Goal: Task Accomplishment & Management: Complete application form

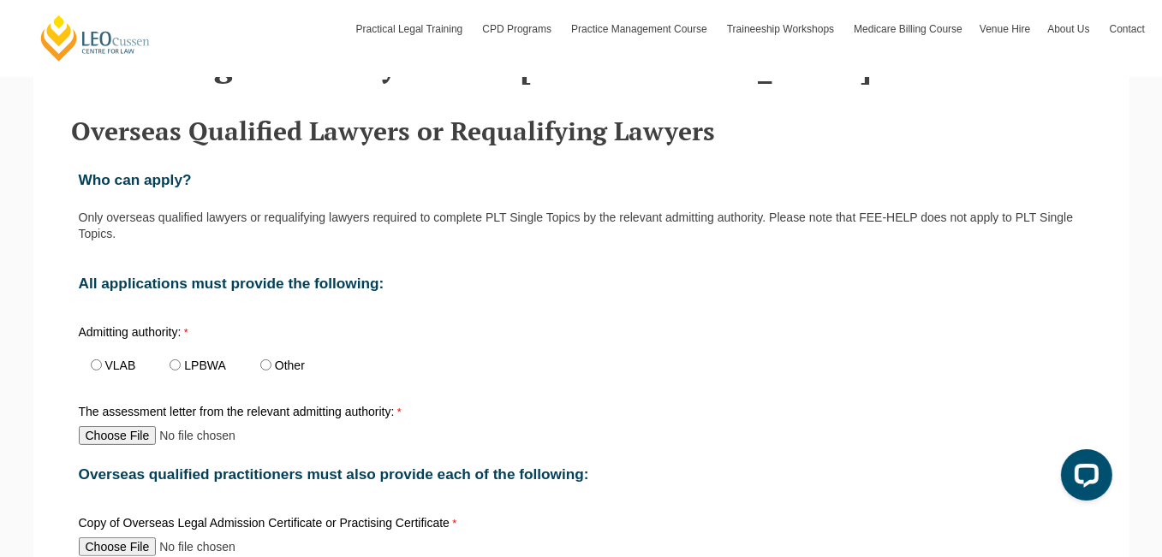
scroll to position [599, 0]
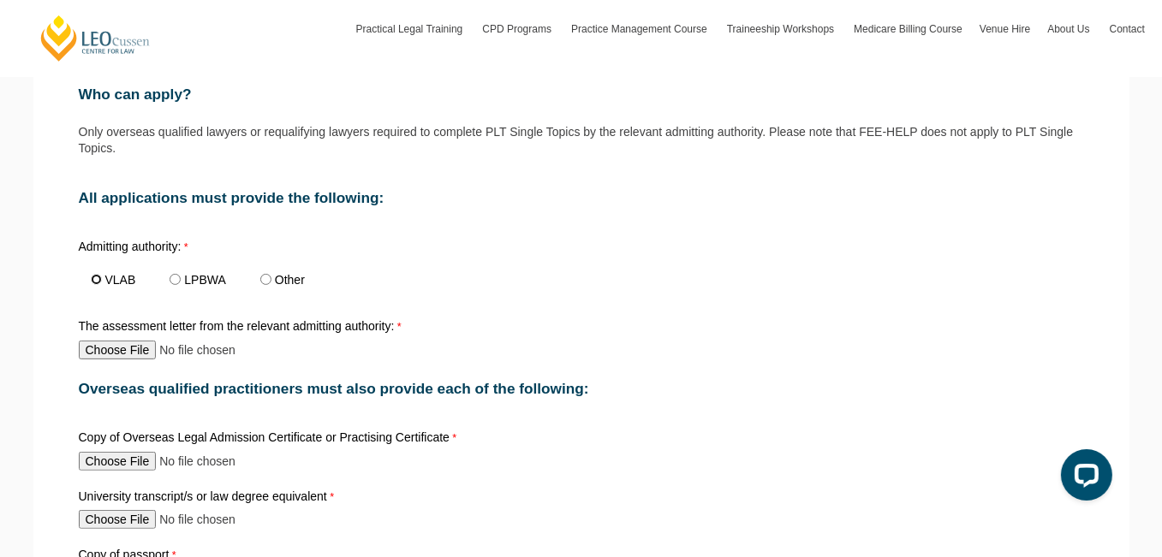
click at [95, 275] on input "VLAB" at bounding box center [96, 279] width 11 height 11
radio input "true"
click at [129, 354] on input "The assessment letter from the relevant admitting authority:" at bounding box center [192, 350] width 227 height 19
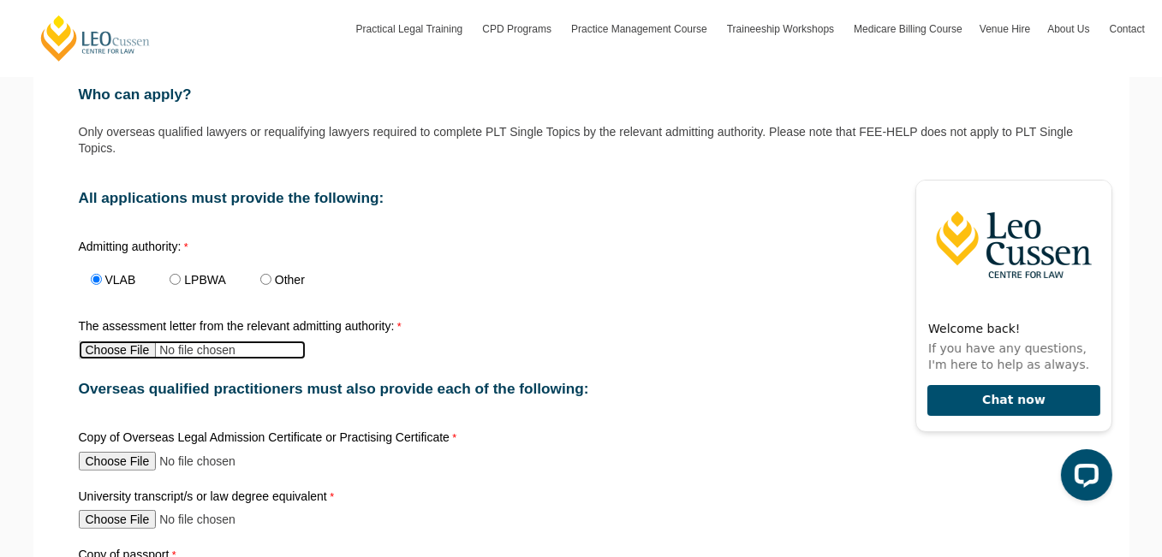
type input "C:\fakepath\[PERSON_NAME] Assessment Letter [DATE].pdf"
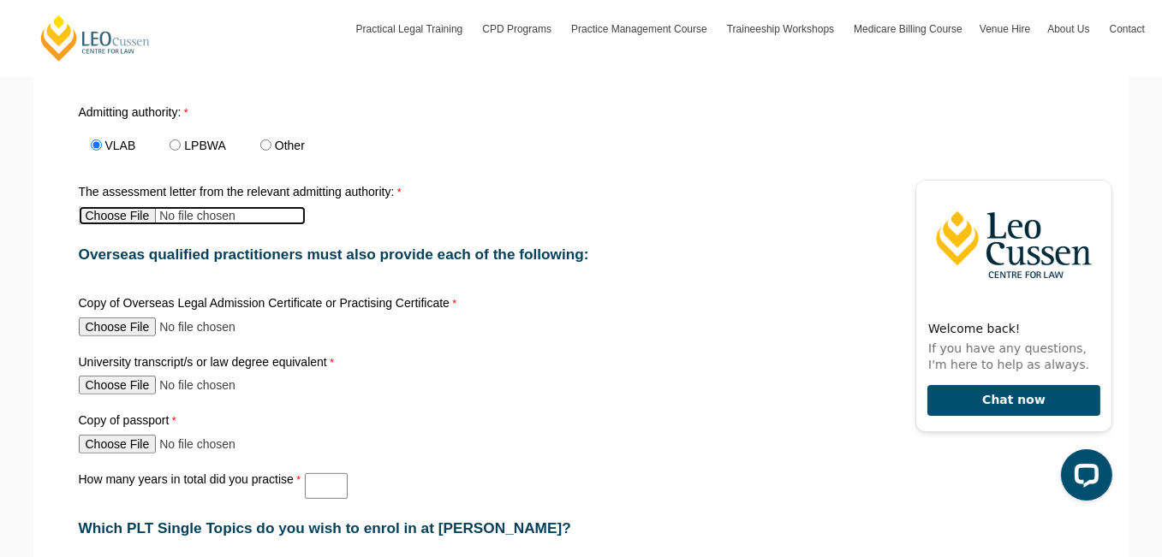
scroll to position [771, 0]
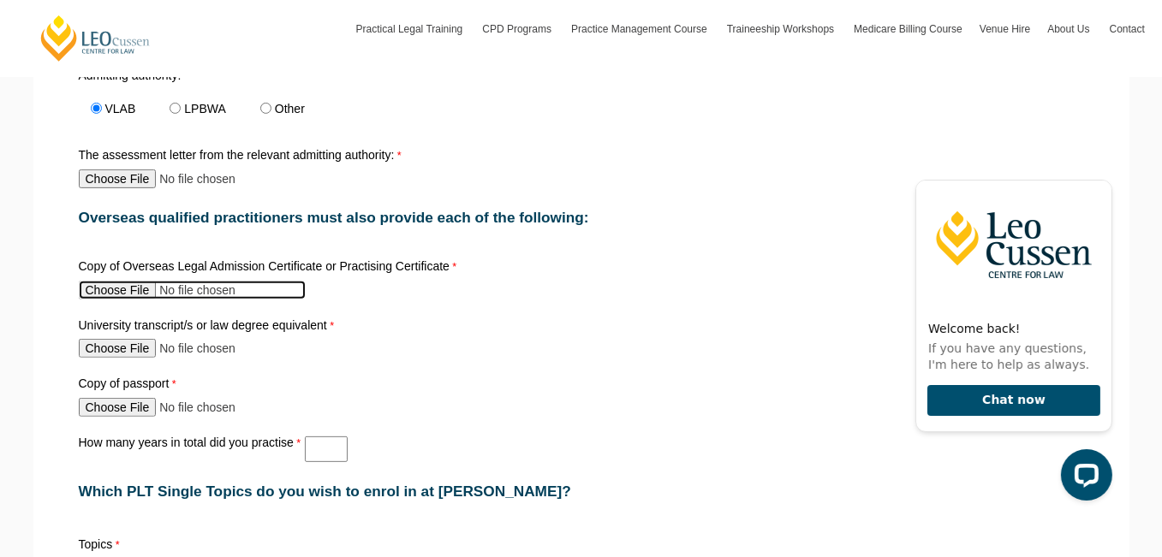
click at [140, 281] on input "Copy of Overseas Legal Admission Certificate or Practising Certificate" at bounding box center [192, 290] width 227 height 19
type input "C:\fakepath\Order - [DATE].pdf"
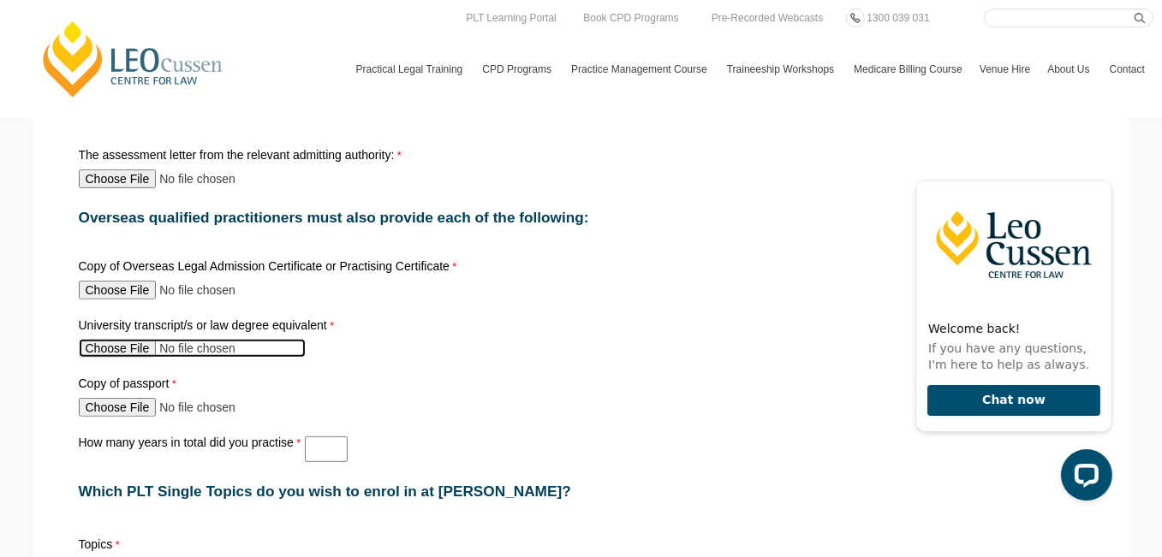
click at [135, 347] on input "University transcript/s or law degree equivalent" at bounding box center [192, 348] width 227 height 19
type input "C:\fakepath\LLB academic transcript - [PERSON_NAME] [PERSON_NAME].pdf"
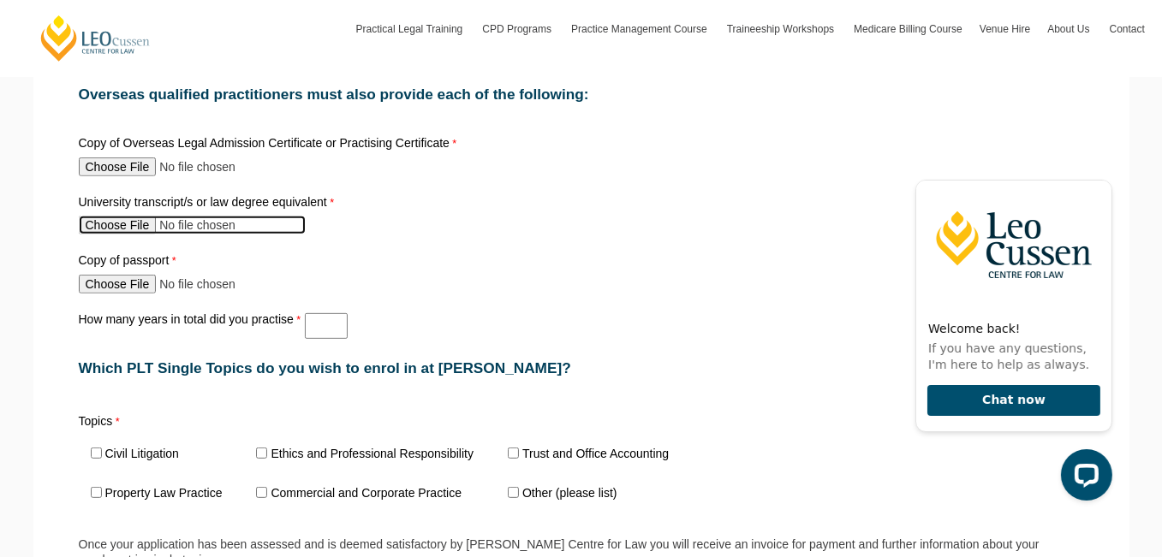
scroll to position [942, 0]
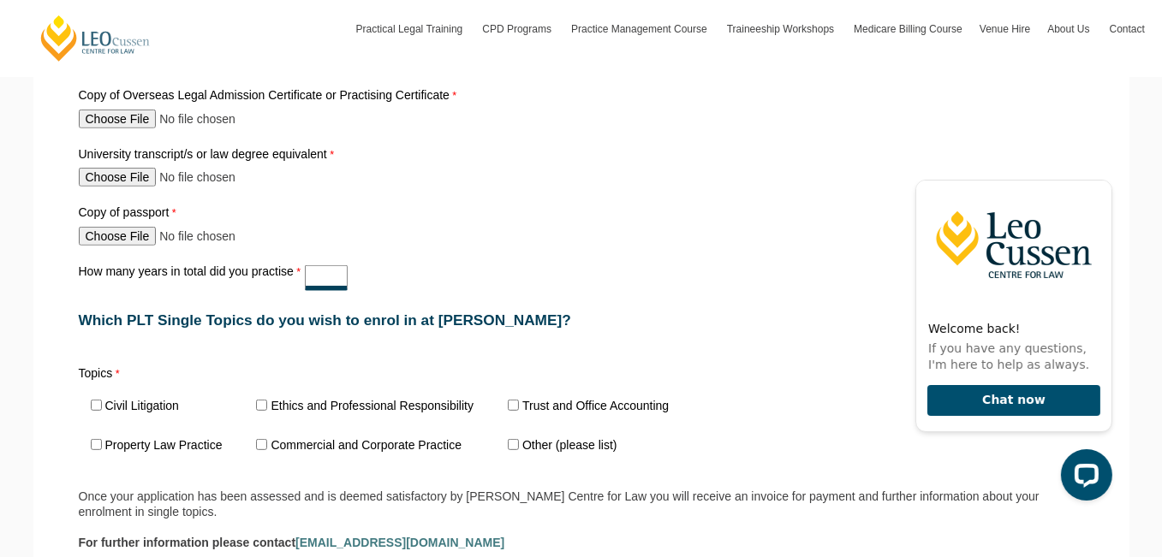
click at [336, 268] on input "How many years in total did you practise" at bounding box center [326, 278] width 43 height 26
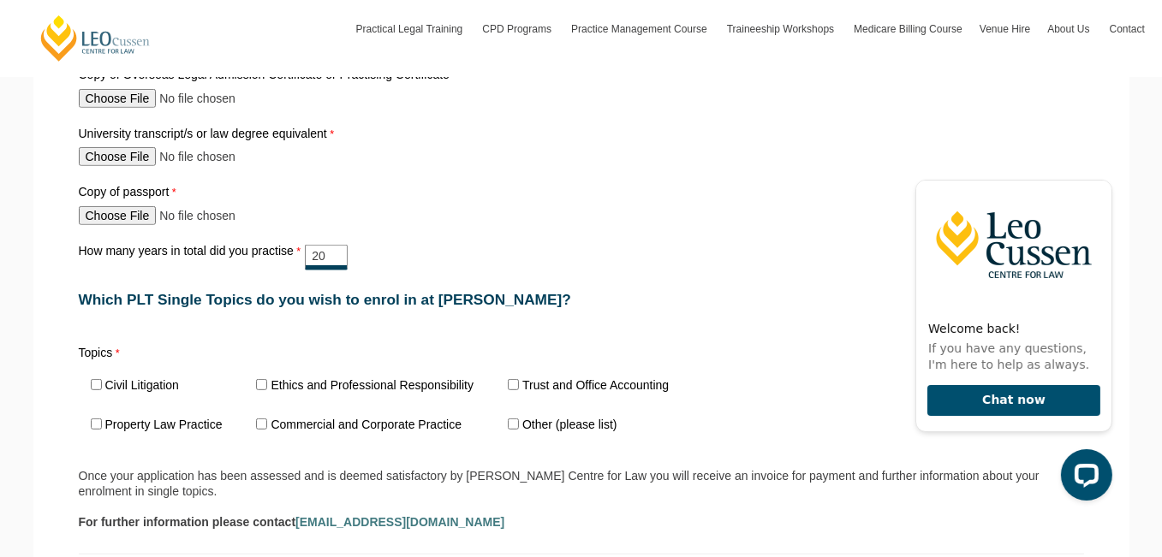
scroll to position [1027, 0]
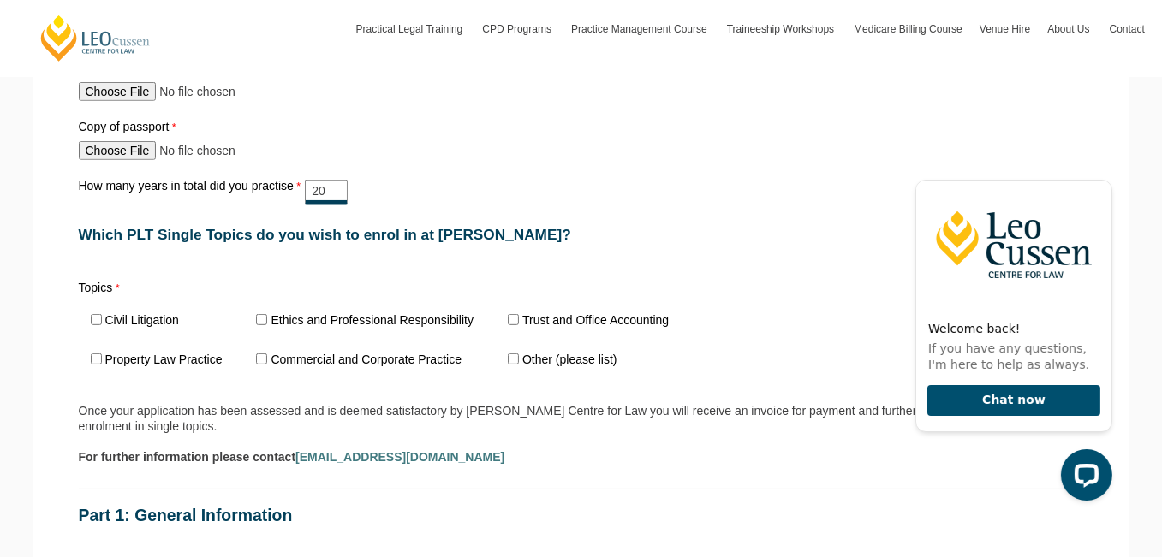
type input "20"
click at [262, 314] on input "Ethics and Professional Responsibility" at bounding box center [261, 319] width 11 height 11
checkbox input "true"
click at [520, 307] on span "Trust and Office Accounting" at bounding box center [593, 320] width 195 height 39
click at [514, 314] on input "Trust and Office Accounting" at bounding box center [513, 319] width 11 height 11
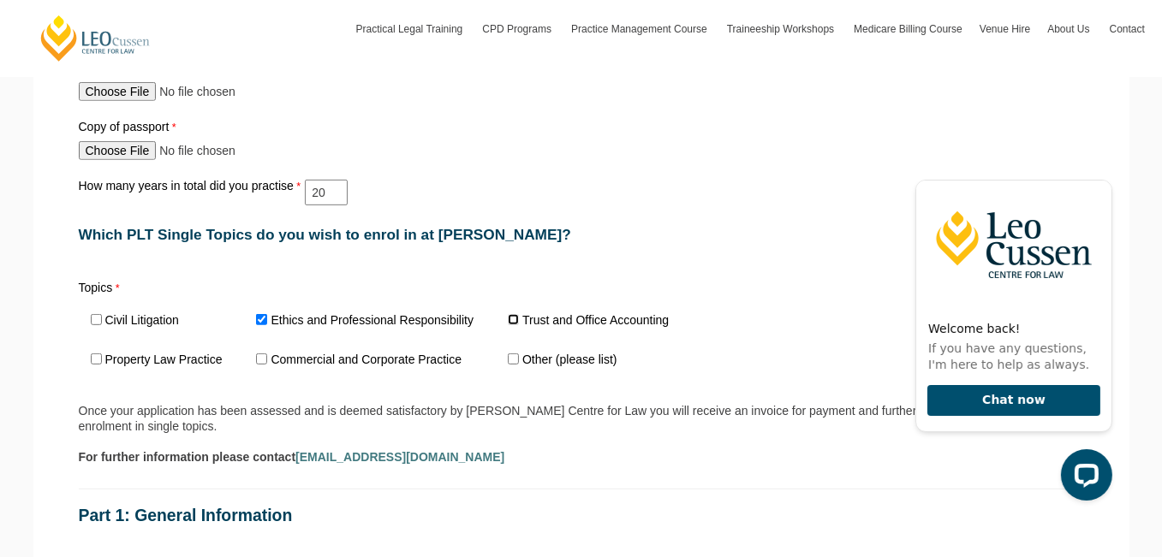
checkbox input "true"
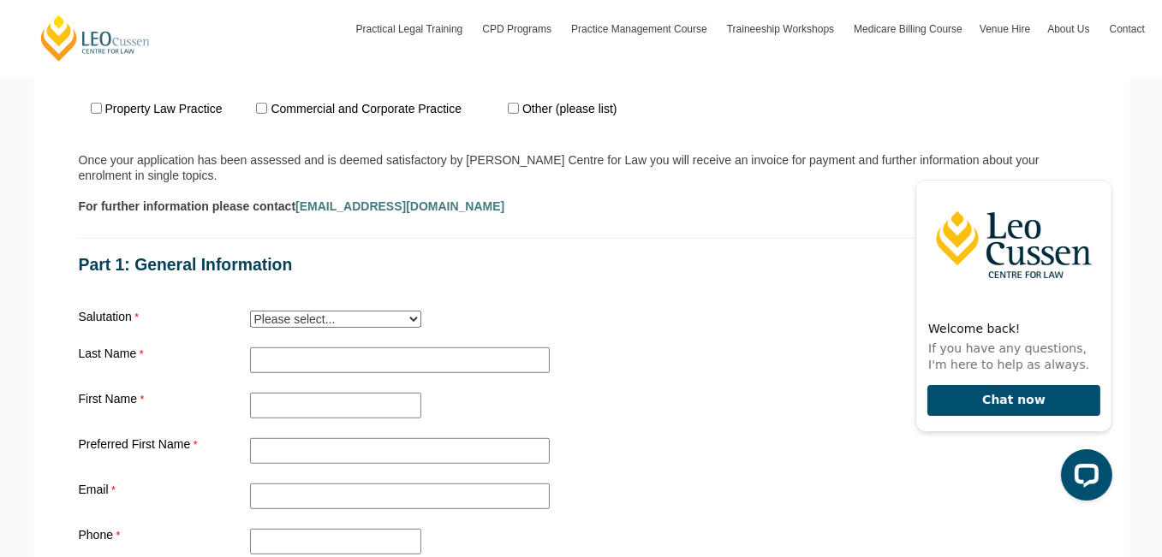
scroll to position [1284, 0]
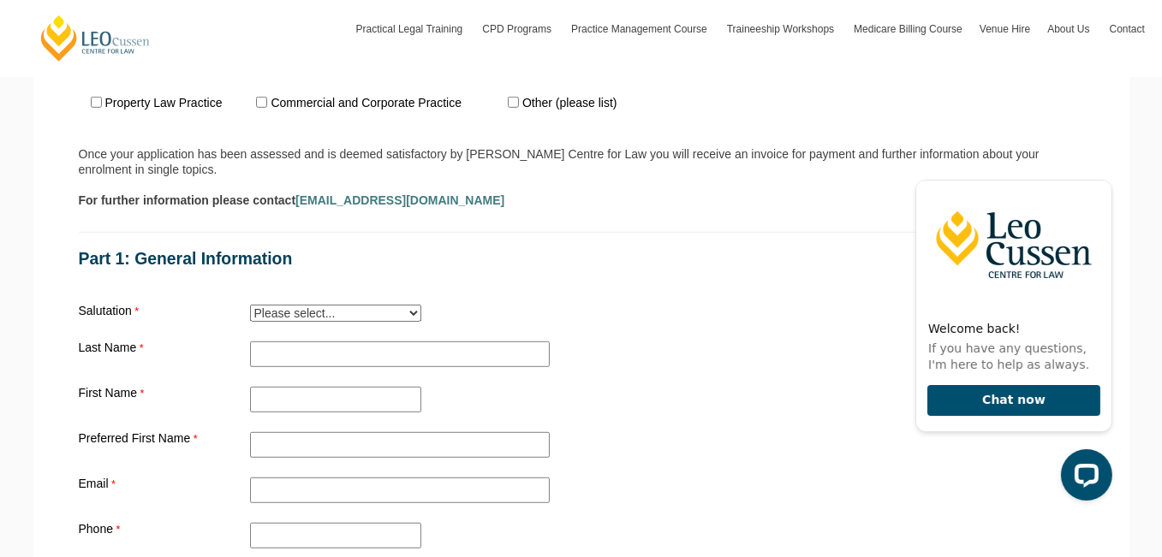
click at [388, 305] on select "Please select... Mr. Mrs. Ms. Dr. Prof. Miss Judge Chief Judge" at bounding box center [335, 313] width 171 height 17
select select "tfa_11"
click at [250, 305] on select "Please select... Mr. Mrs. Ms. Dr. Prof. Miss Judge Chief Judge" at bounding box center [335, 313] width 171 height 17
click at [284, 342] on input "Practical Legal Training - [GEOGRAPHIC_DATA]" at bounding box center [400, 355] width 300 height 26
type input "[PERSON_NAME]"
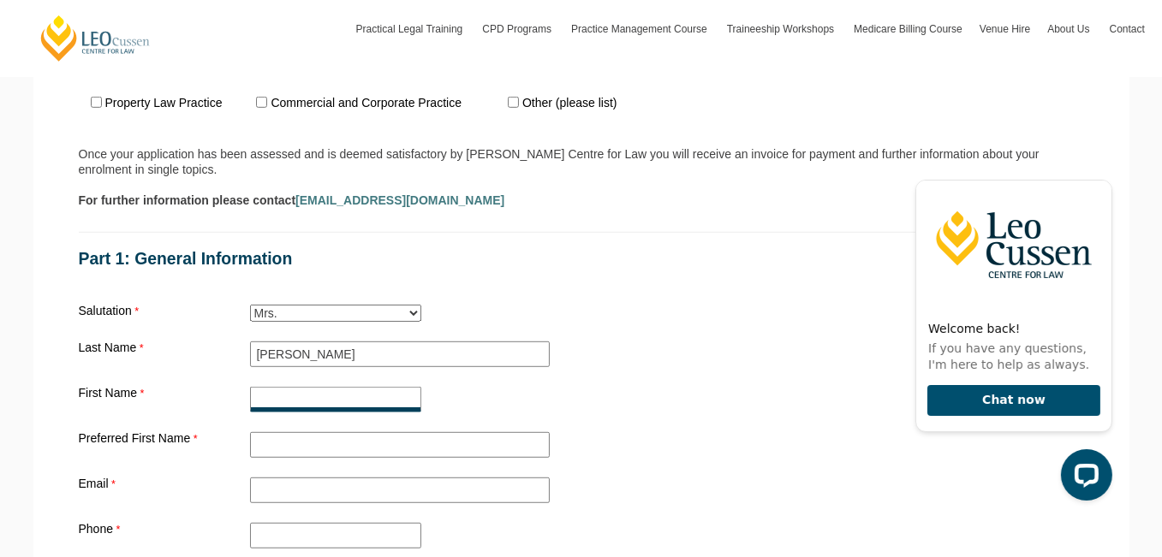
type input "[PERSON_NAME]"
type input "[EMAIL_ADDRESS][DOMAIN_NAME]"
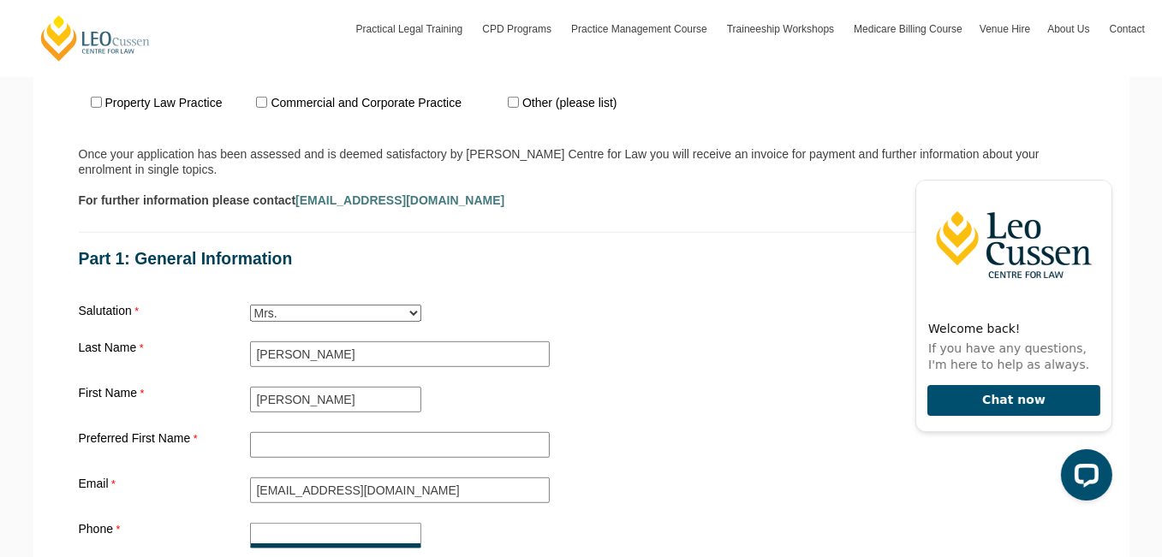
type input "[PHONE_NUMBER]"
type input "[STREET_ADDRESS][PERSON_NAME]"
type input "Hampton"
type input "Vic"
type input "3188"
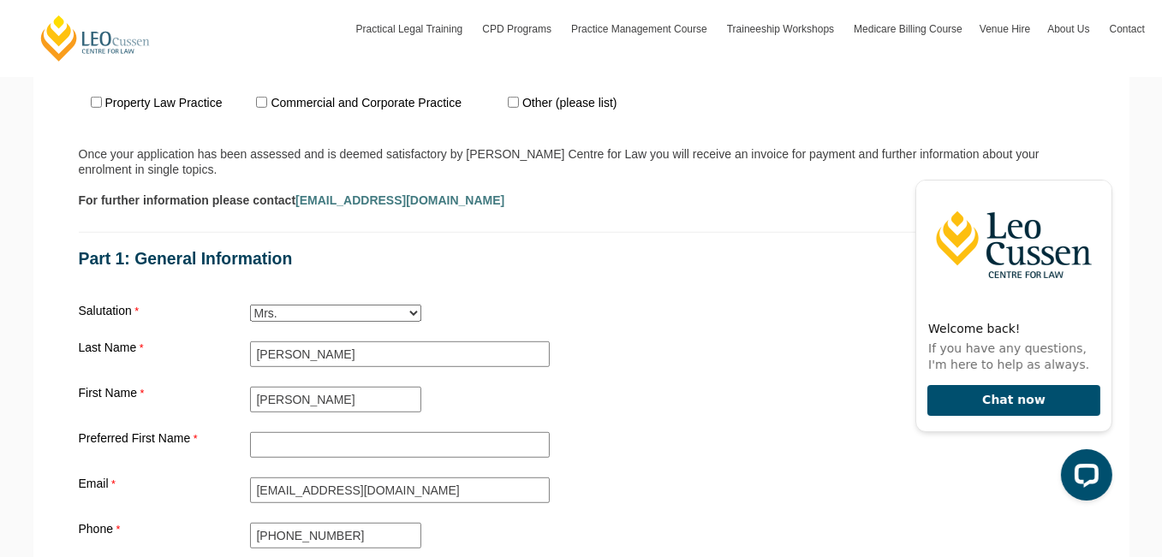
type input "[GEOGRAPHIC_DATA]"
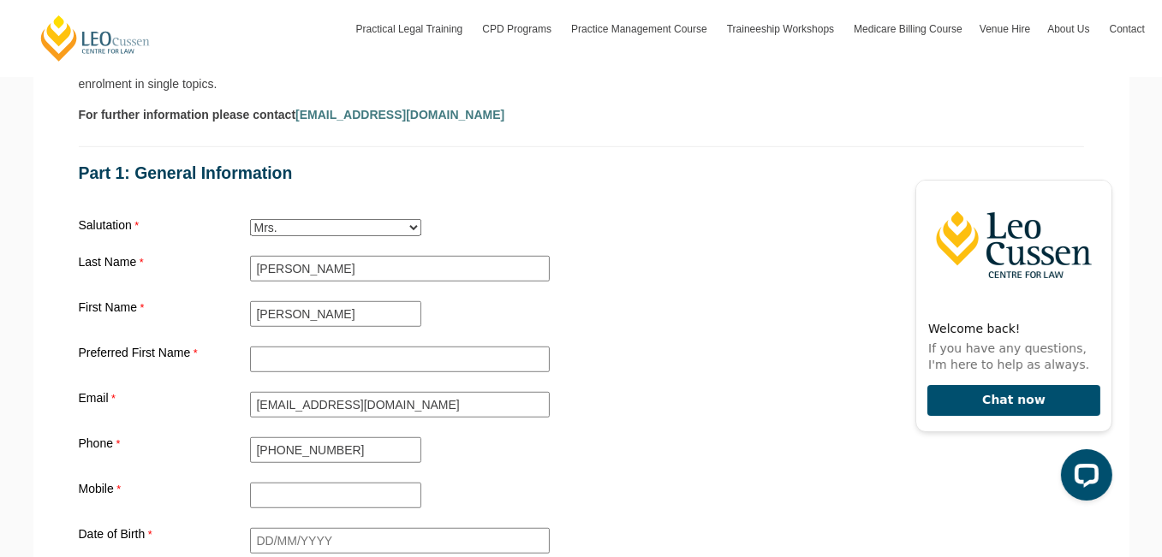
click at [396, 351] on div "Preferred First Name" at bounding box center [581, 359] width 1019 height 33
click at [396, 347] on input "Preferred First Name" at bounding box center [400, 360] width 300 height 26
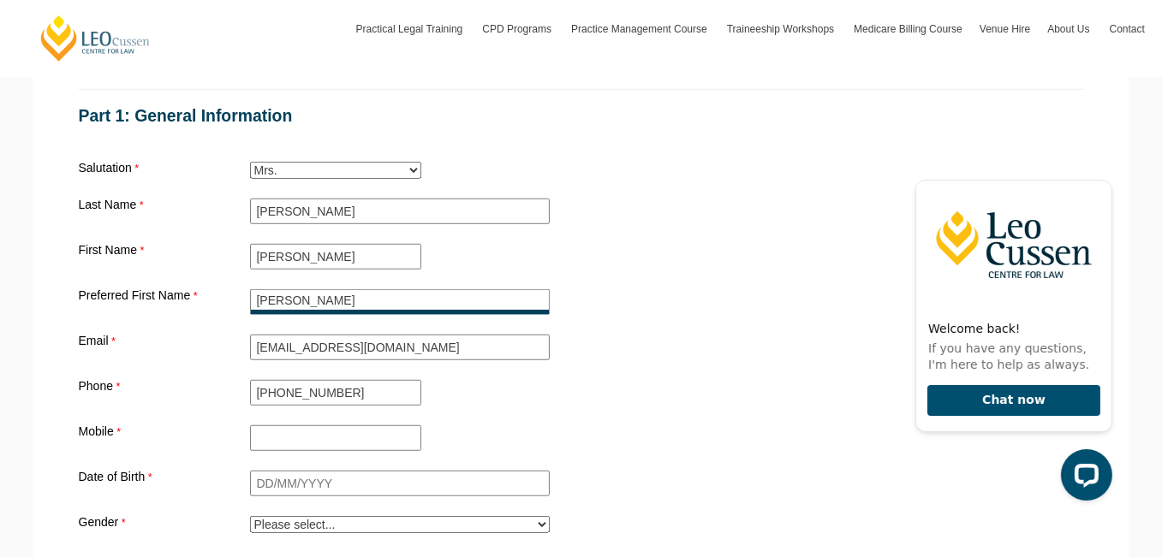
scroll to position [1456, 0]
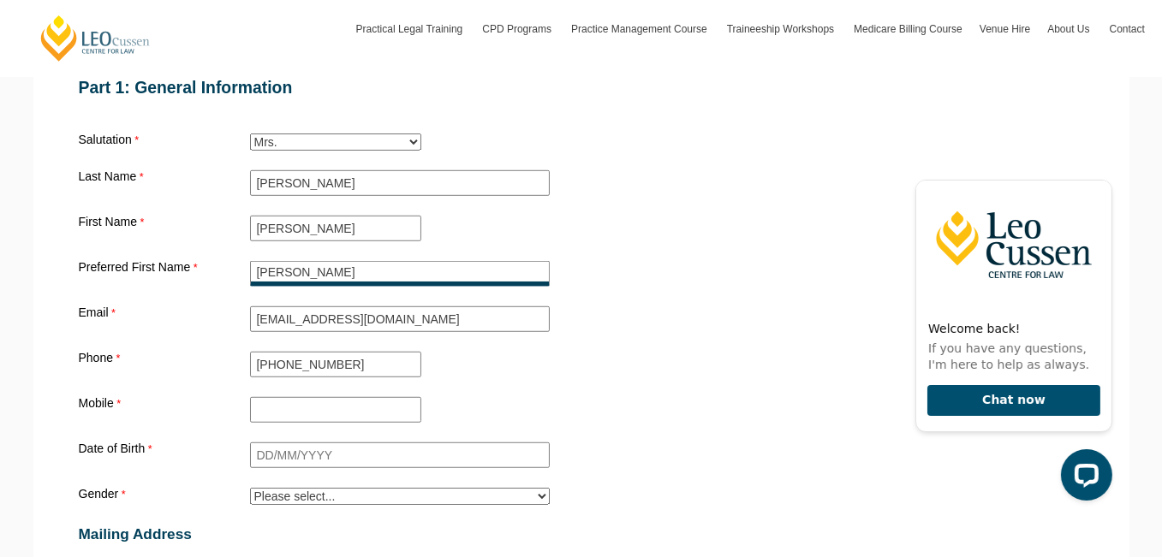
type input "[PERSON_NAME]"
click at [384, 397] on input "Mobile" at bounding box center [335, 410] width 171 height 26
type input "[PHONE_NUMBER]"
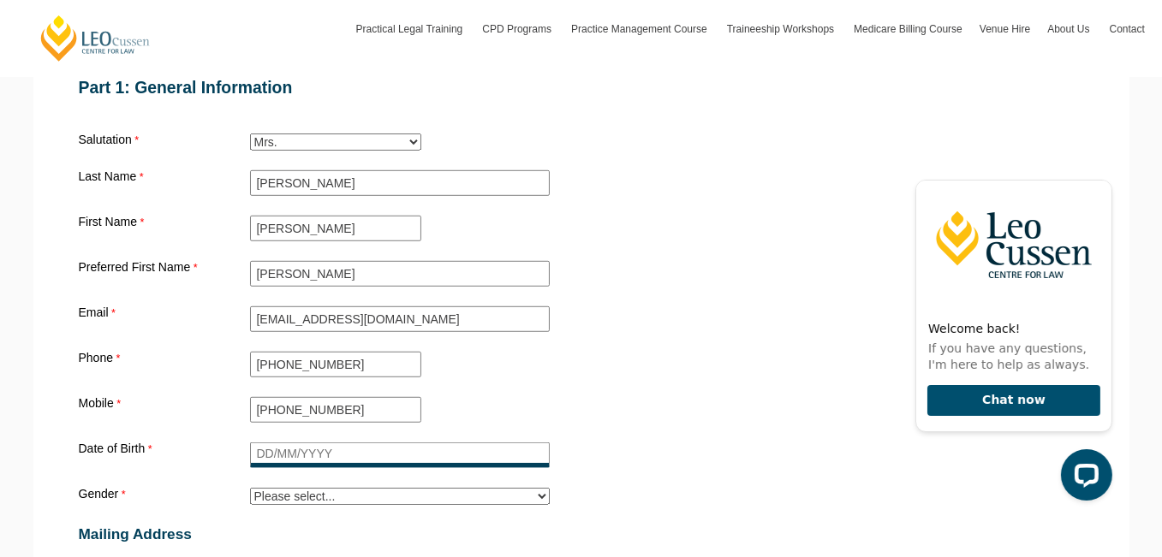
click at [432, 443] on input "Date of Birth" at bounding box center [400, 456] width 300 height 26
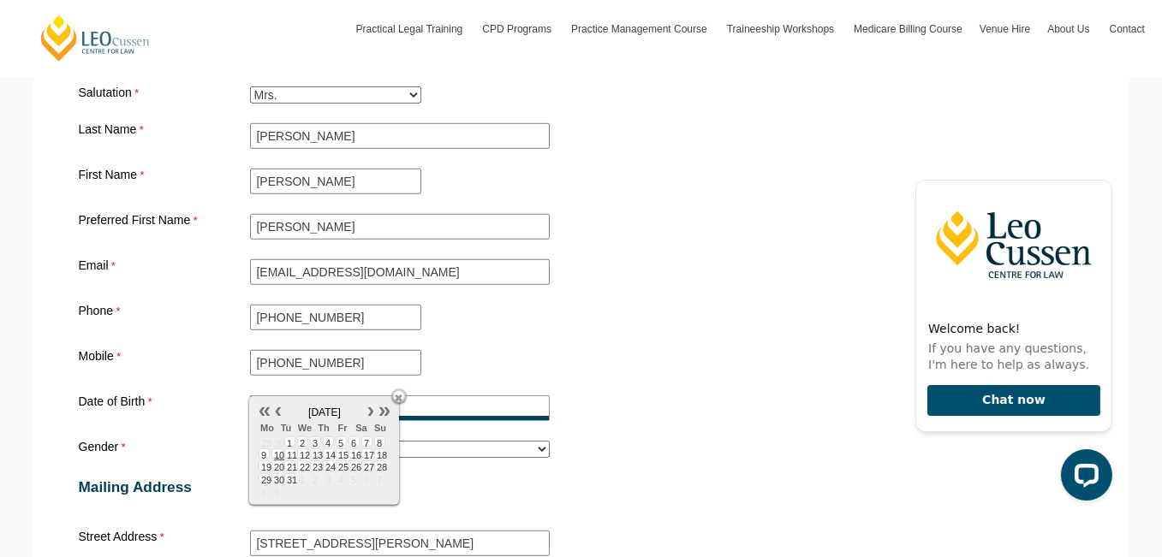
scroll to position [1541, 0]
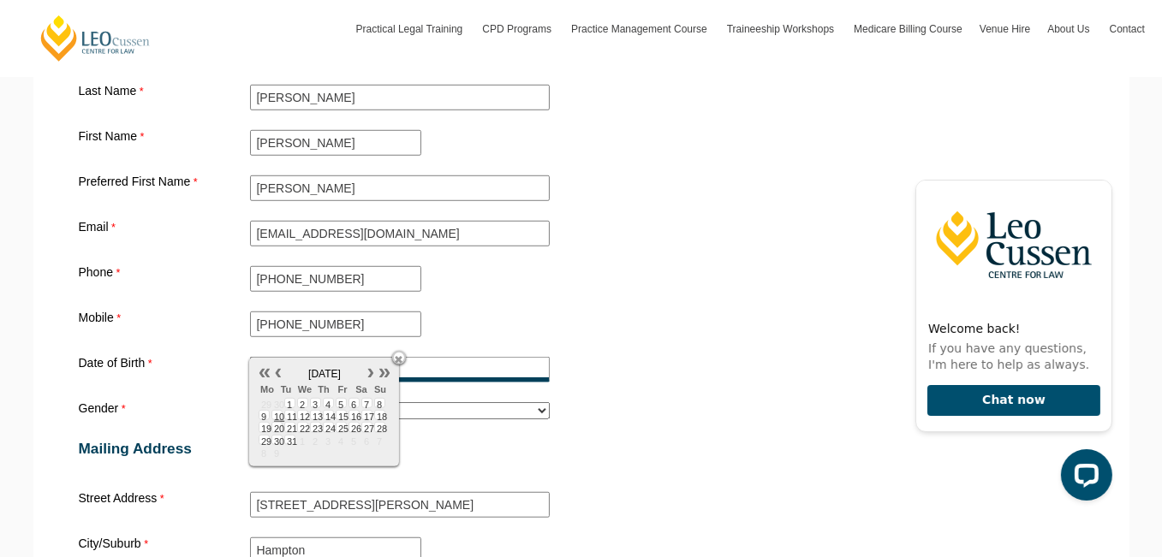
type input "[DATE]"
click at [508, 402] on select "Please select... [DEMOGRAPHIC_DATA] [DEMOGRAPHIC_DATA] Trans [DEMOGRAPHIC_DATA]…" at bounding box center [400, 410] width 300 height 17
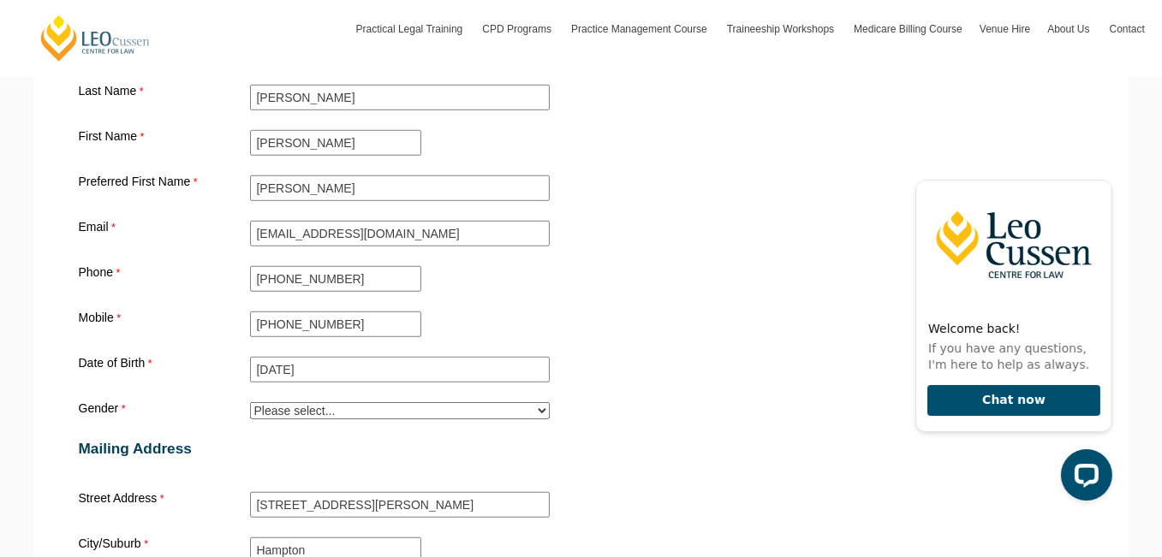
select select "tfa_27"
click at [250, 402] on select "Please select... [DEMOGRAPHIC_DATA] [DEMOGRAPHIC_DATA] Trans [DEMOGRAPHIC_DATA]…" at bounding box center [400, 410] width 300 height 17
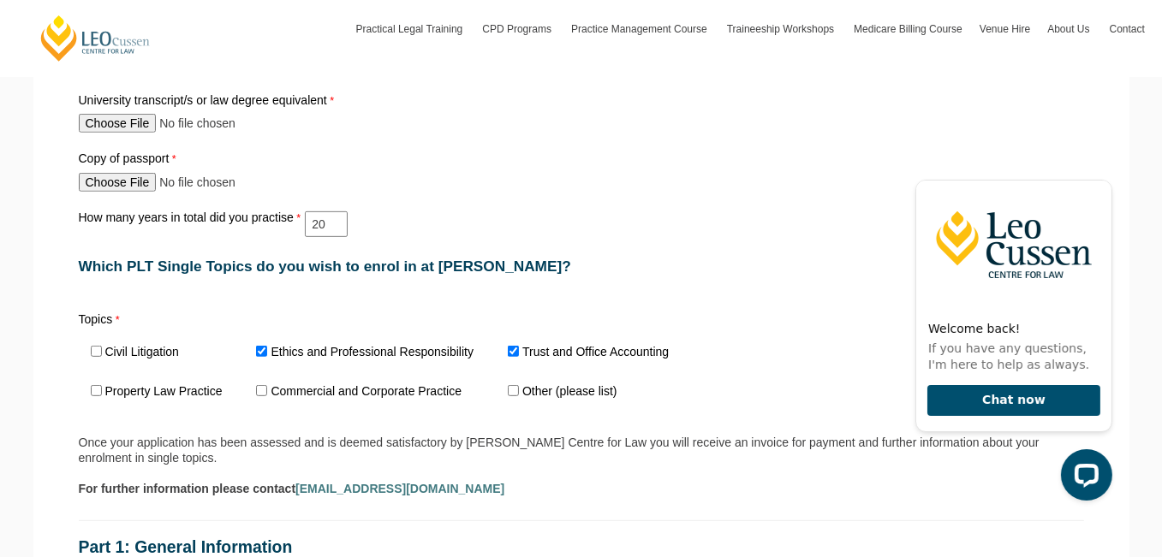
scroll to position [942, 0]
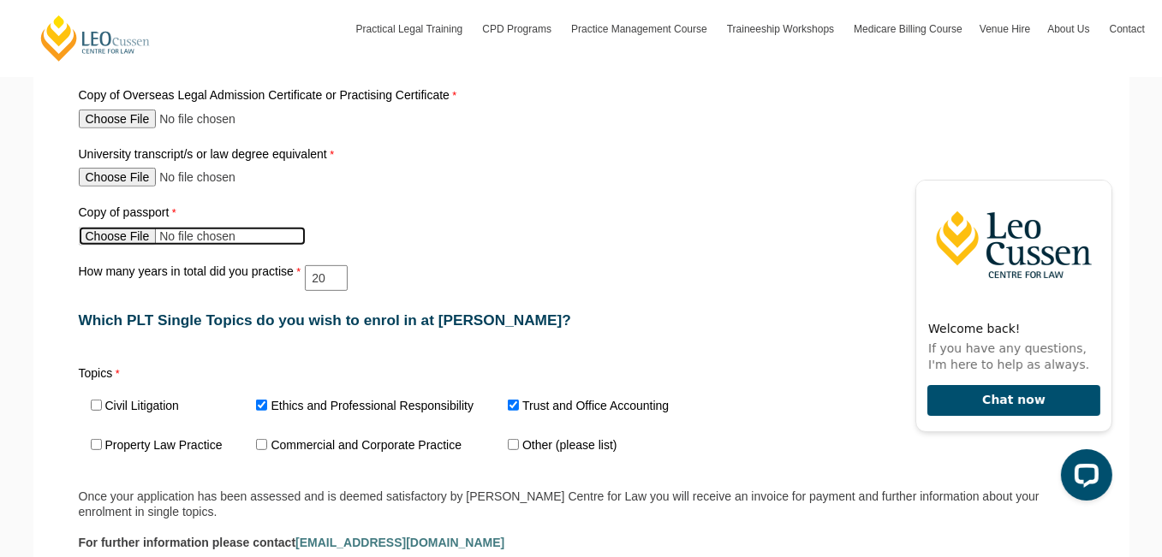
click at [138, 227] on input "Copy of passport" at bounding box center [192, 236] width 227 height 19
type input "C:\fakepath\IMG_7324.jpg"
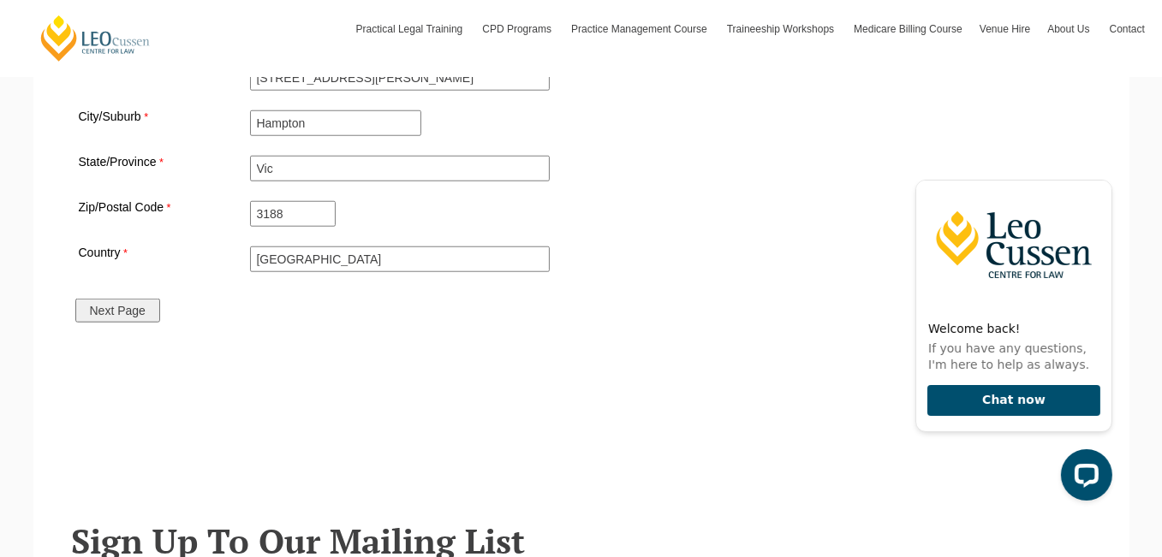
scroll to position [1969, 0]
click at [144, 298] on input "Next Page" at bounding box center [117, 310] width 85 height 24
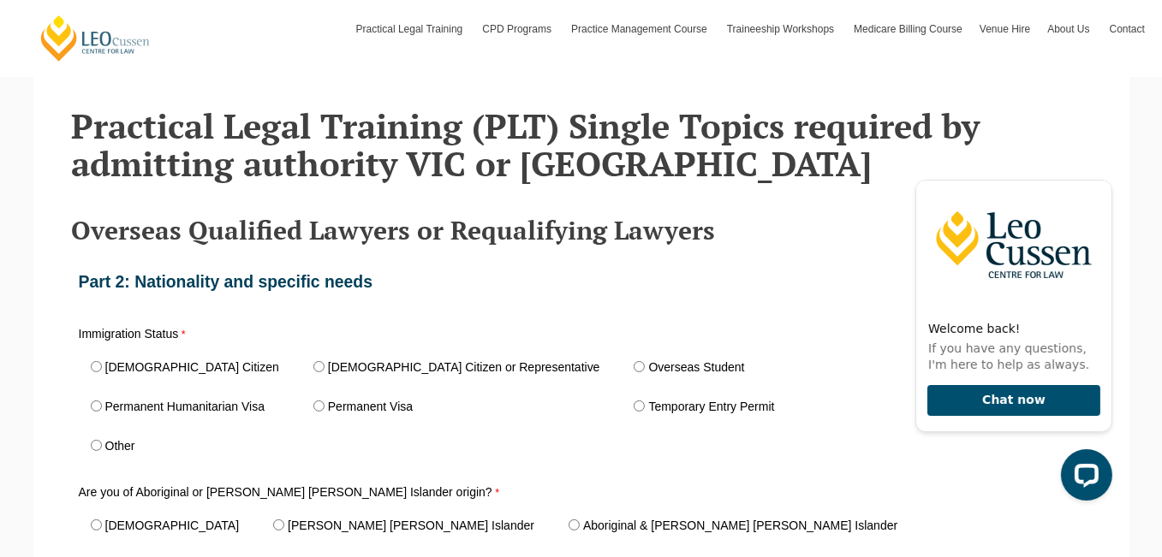
scroll to position [500, 0]
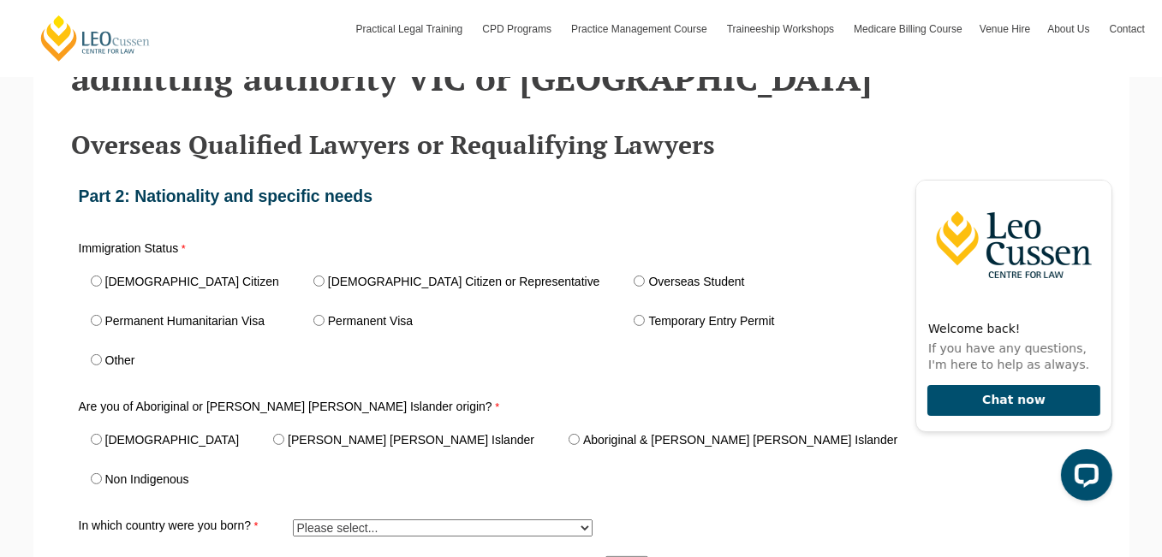
click at [328, 321] on label "Permanent Visa" at bounding box center [370, 321] width 85 height 12
click at [313, 321] on input "Permanent Visa" at bounding box center [318, 320] width 11 height 11
radio input "true"
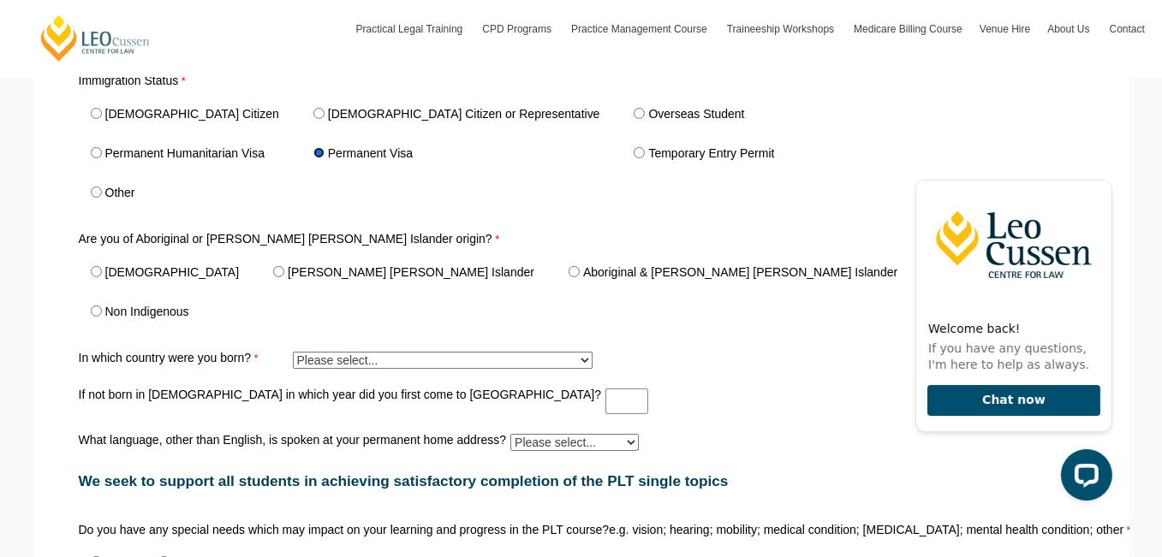
scroll to position [671, 0]
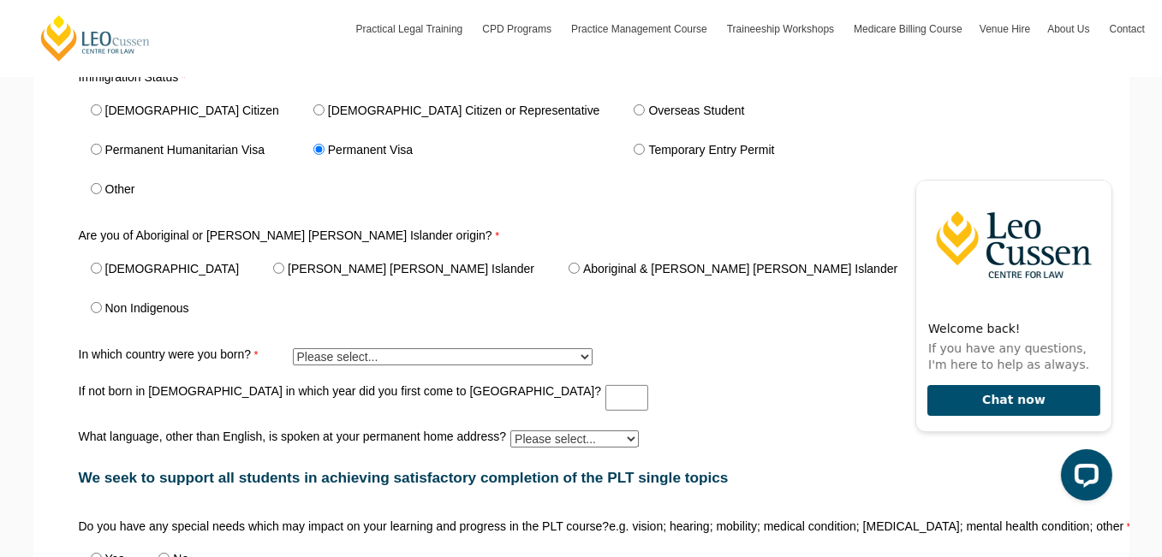
click at [130, 311] on label "Non Indigenous" at bounding box center [147, 308] width 84 height 12
click at [102, 311] on input "Non Indigenous" at bounding box center [96, 307] width 11 height 11
radio input "true"
click at [374, 351] on select "Please select... [GEOGRAPHIC_DATA] ([GEOGRAPHIC_DATA]) [GEOGRAPHIC_DATA] 8402 […" at bounding box center [443, 356] width 300 height 17
select select "tfa_422"
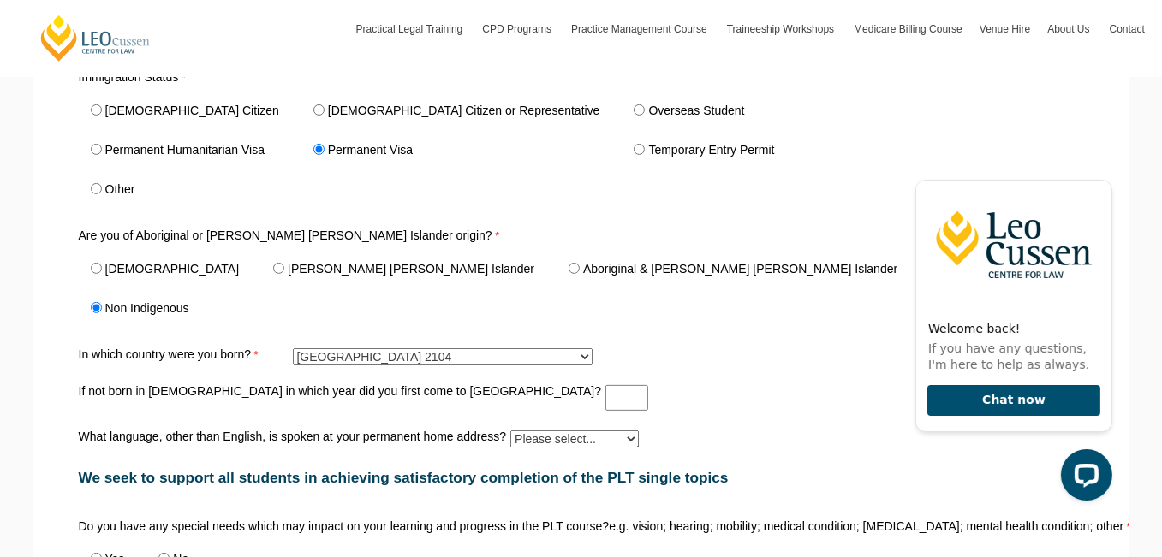
click at [293, 348] on select "Please select... [GEOGRAPHIC_DATA] ([GEOGRAPHIC_DATA]) [GEOGRAPHIC_DATA] 8402 […" at bounding box center [443, 356] width 300 height 17
click at [655, 325] on div "Are you of Aboriginal or [PERSON_NAME] [PERSON_NAME] Islander origin? Aborigina…" at bounding box center [581, 279] width 1019 height 106
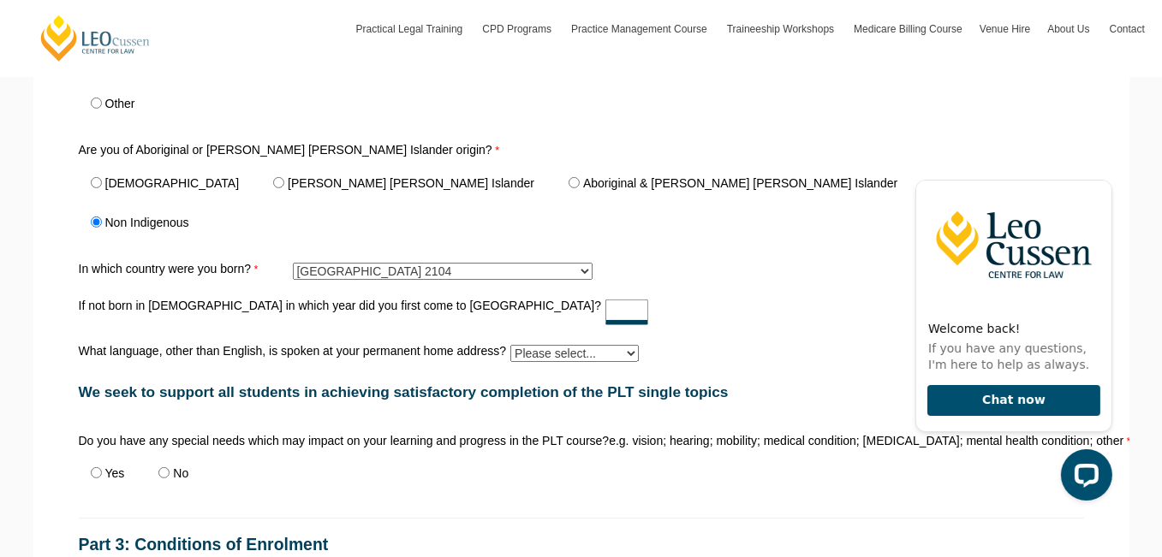
click at [605, 312] on input "If not born in [DEMOGRAPHIC_DATA] in which year did you first come to [GEOGRAPH…" at bounding box center [626, 313] width 43 height 26
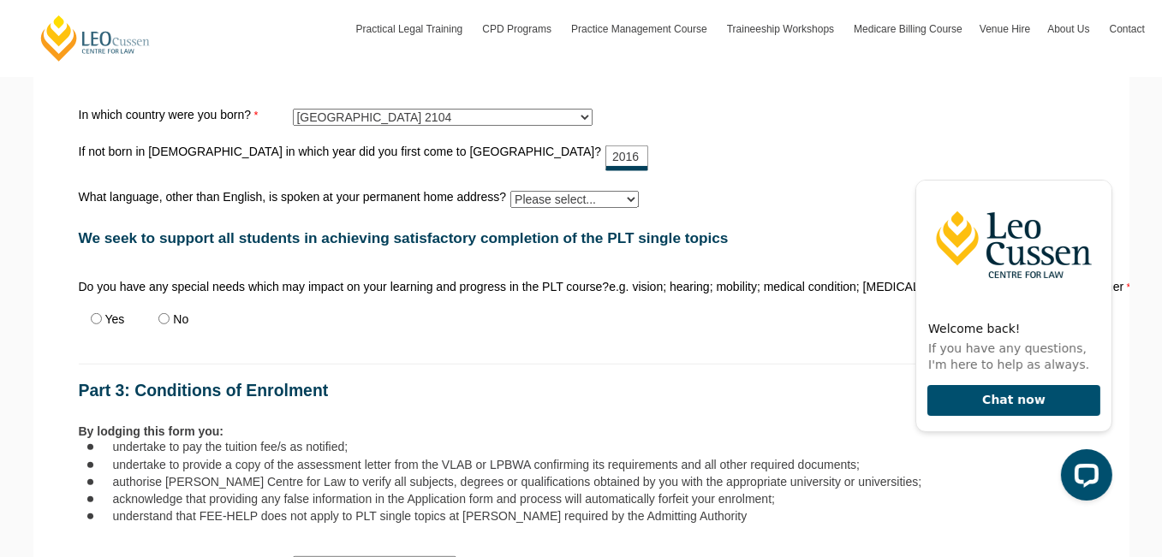
scroll to position [928, 0]
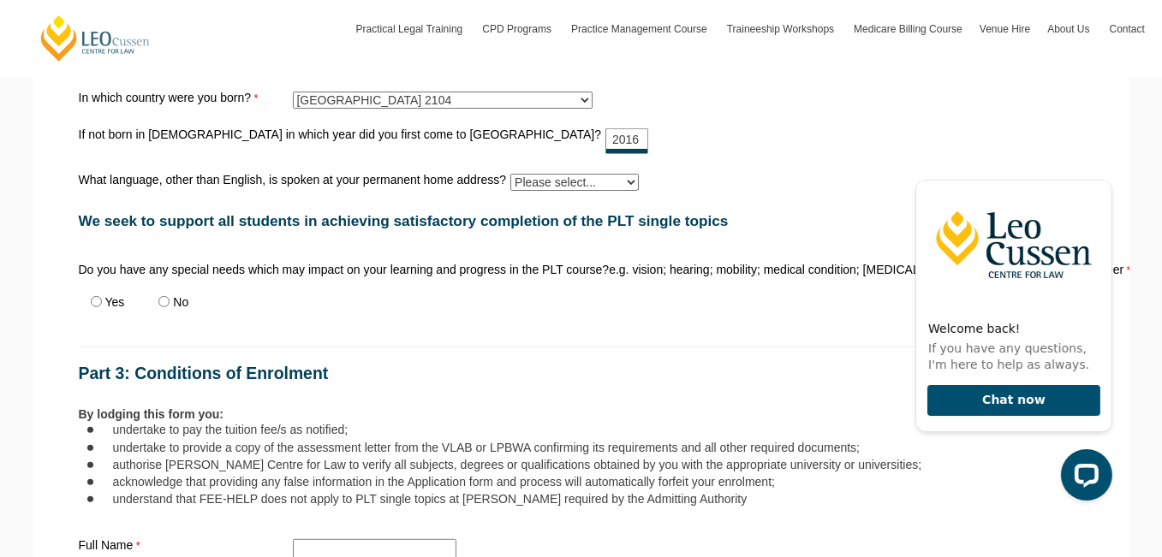
type input "2016"
click at [587, 174] on select "Please select... Albanian Ambonese Arabic Assyrian Bengali Bosnian Cantonese Ch…" at bounding box center [574, 182] width 128 height 17
click at [568, 179] on select "Please select... Albanian Ambonese Arabic Assyrian Bengali Bosnian Cantonese Ch…" at bounding box center [574, 182] width 128 height 17
click at [472, 234] on div "We seek to support all students in achieving satisfactory completion of the PLT…" at bounding box center [581, 220] width 1019 height 52
click at [169, 296] on input "No" at bounding box center [163, 301] width 11 height 11
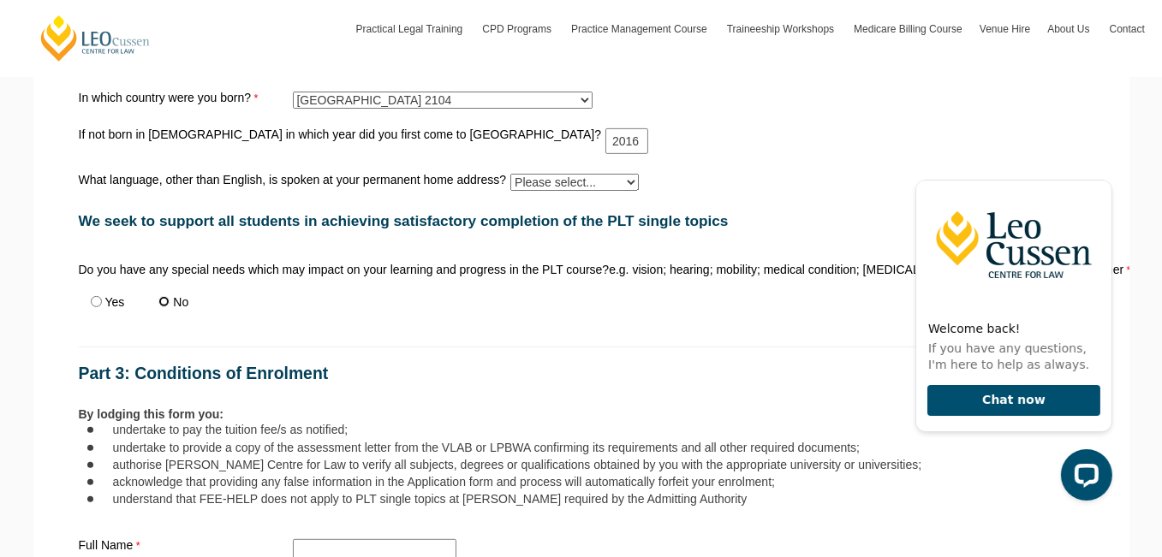
radio input "true"
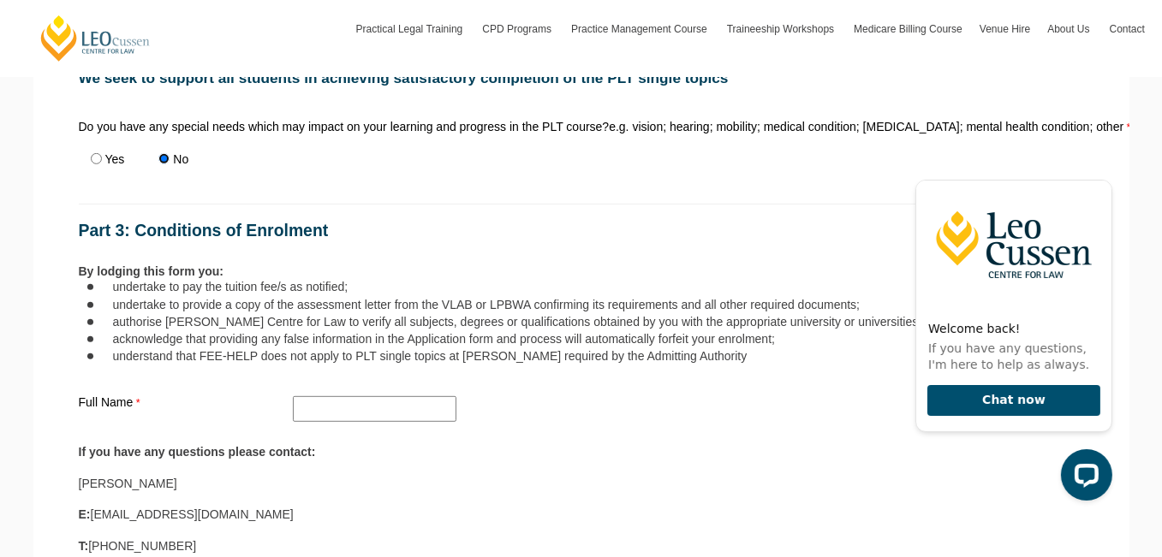
scroll to position [1099, 0]
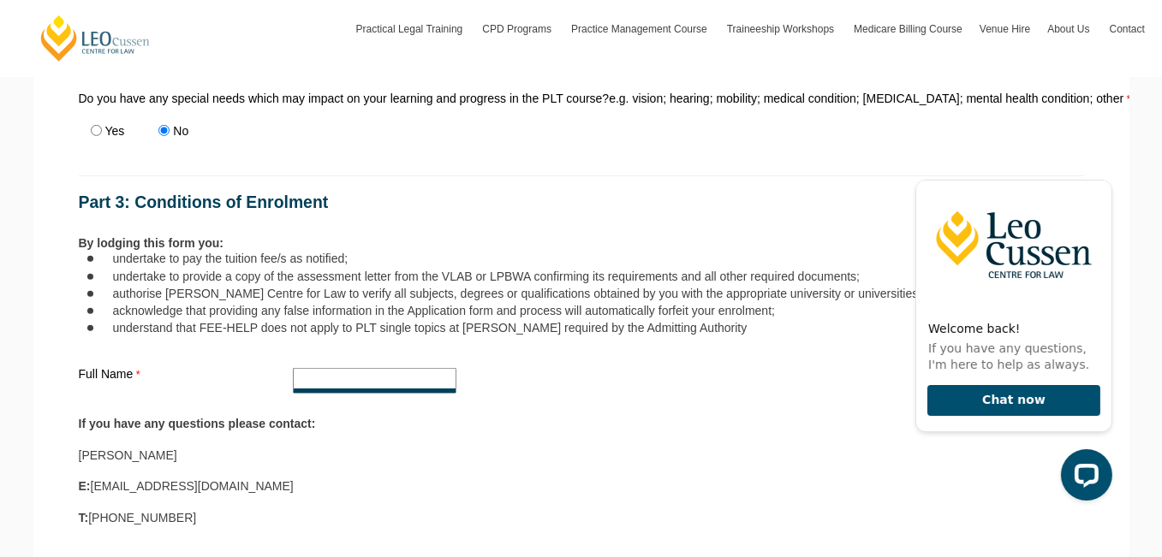
click at [364, 368] on input "Full Name" at bounding box center [375, 381] width 164 height 26
type input "[PERSON_NAME]"
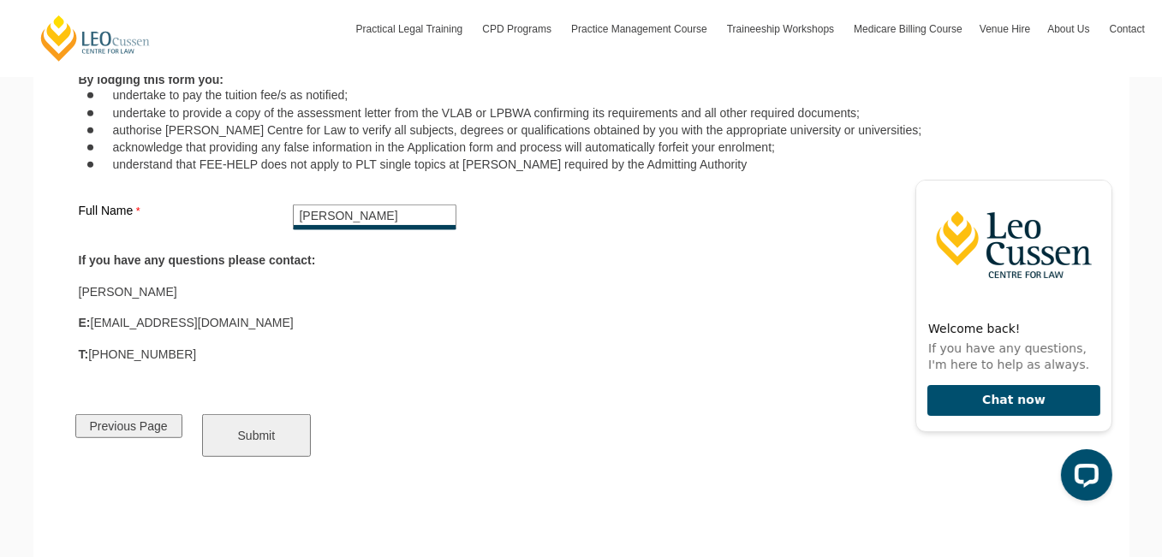
scroll to position [1271, 0]
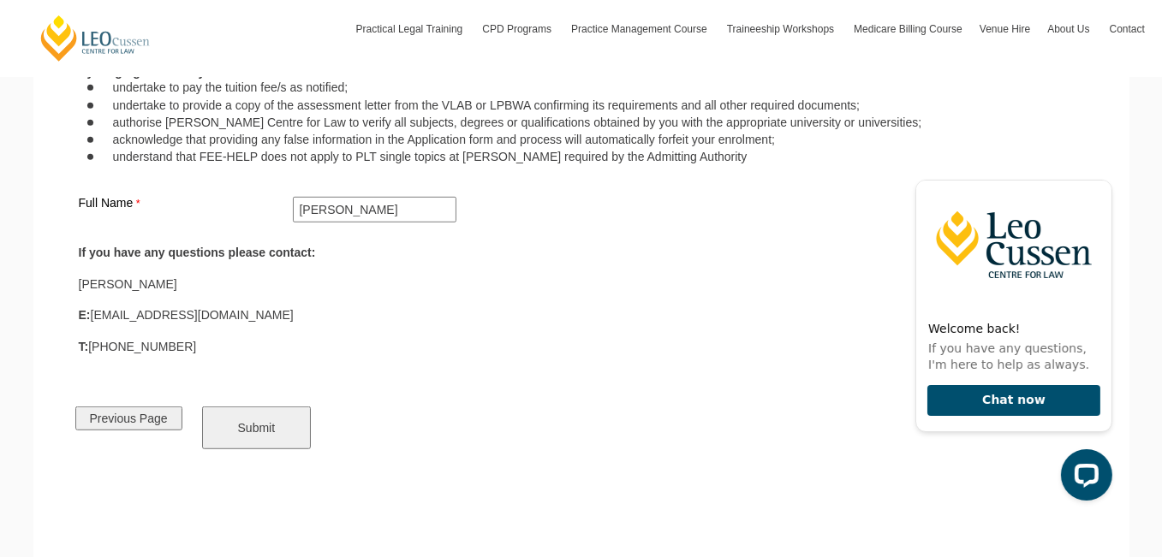
click at [265, 407] on input "Submit" at bounding box center [257, 428] width 110 height 43
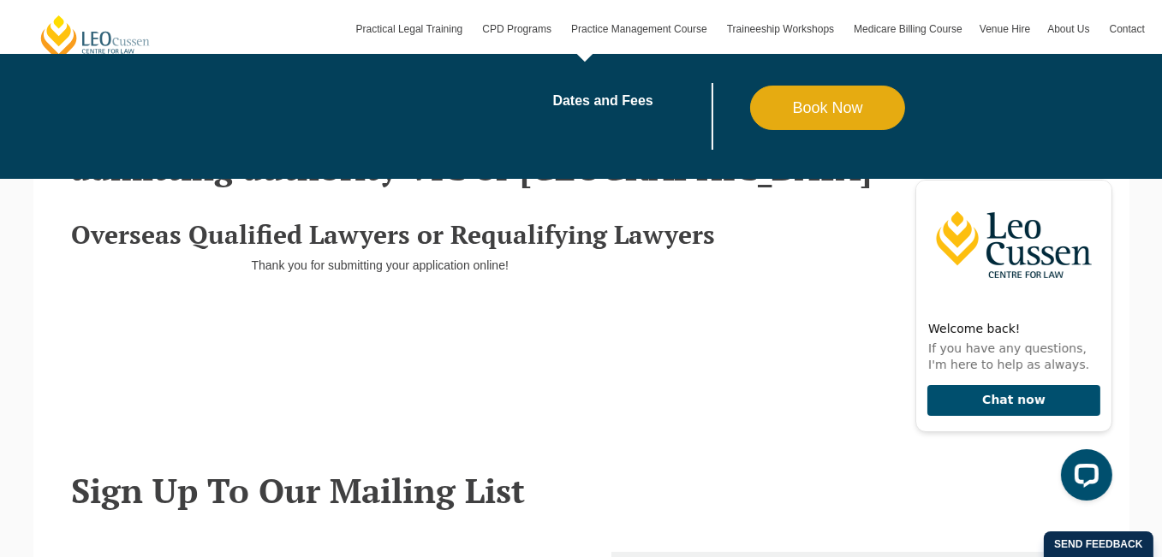
scroll to position [428, 0]
